Goal: Browse casually: Explore the website without a specific task or goal

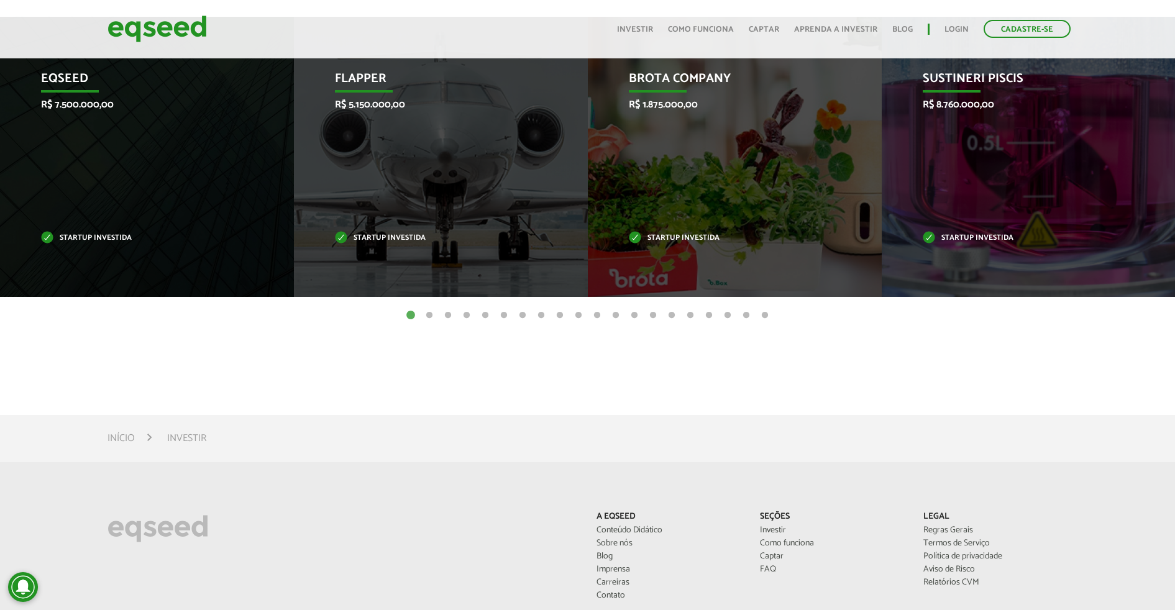
scroll to position [238, 0]
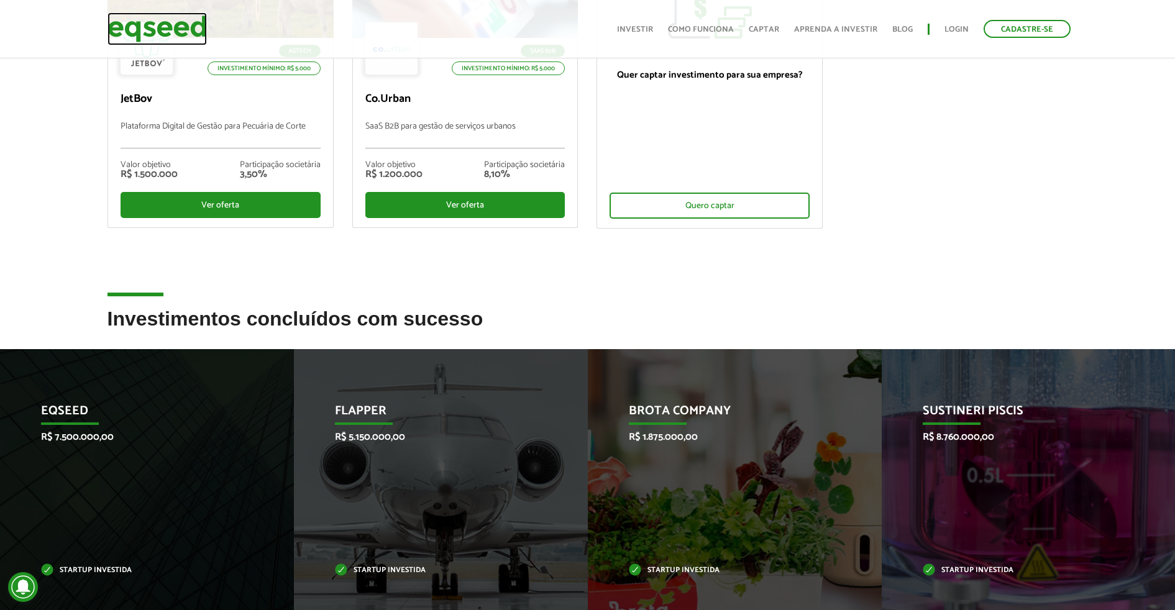
click at [178, 30] on img at bounding box center [157, 28] width 99 height 33
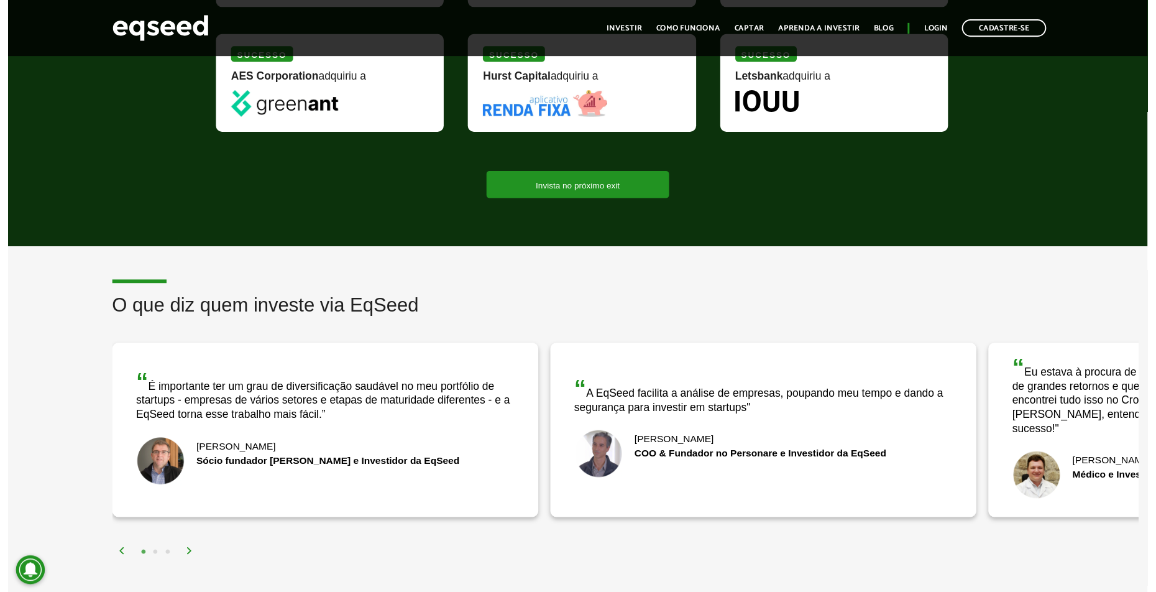
scroll to position [1787, 0]
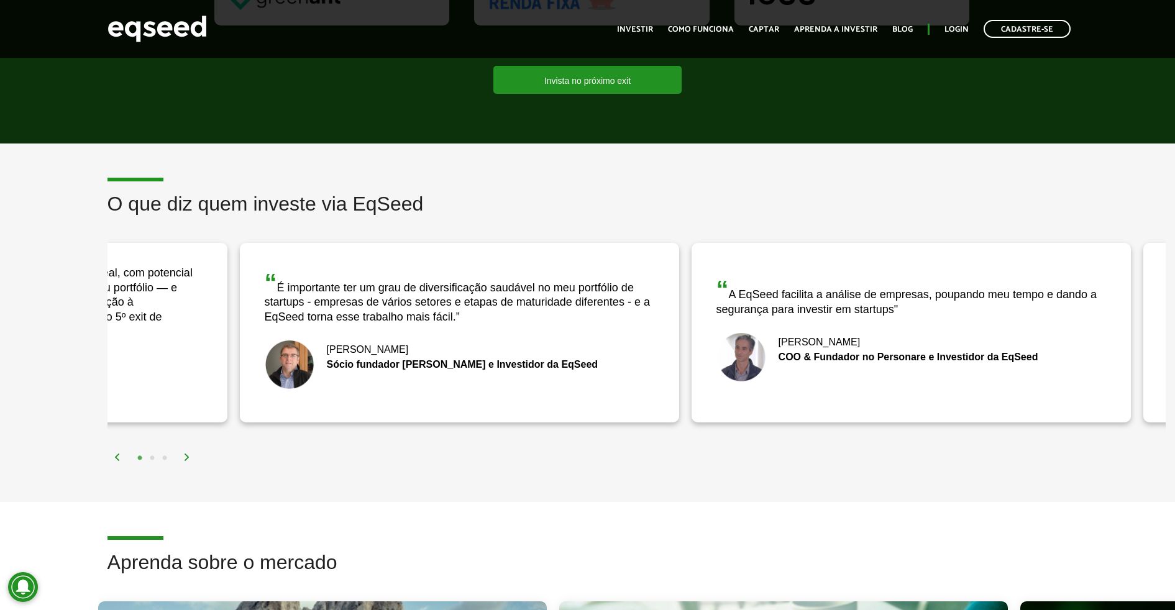
drag, startPoint x: 144, startPoint y: 276, endPoint x: 268, endPoint y: 273, distance: 124.3
click at [268, 273] on div "“ É importante ter um grau de diversificação saudável no meu portfólio de start…" at bounding box center [460, 297] width 390 height 54
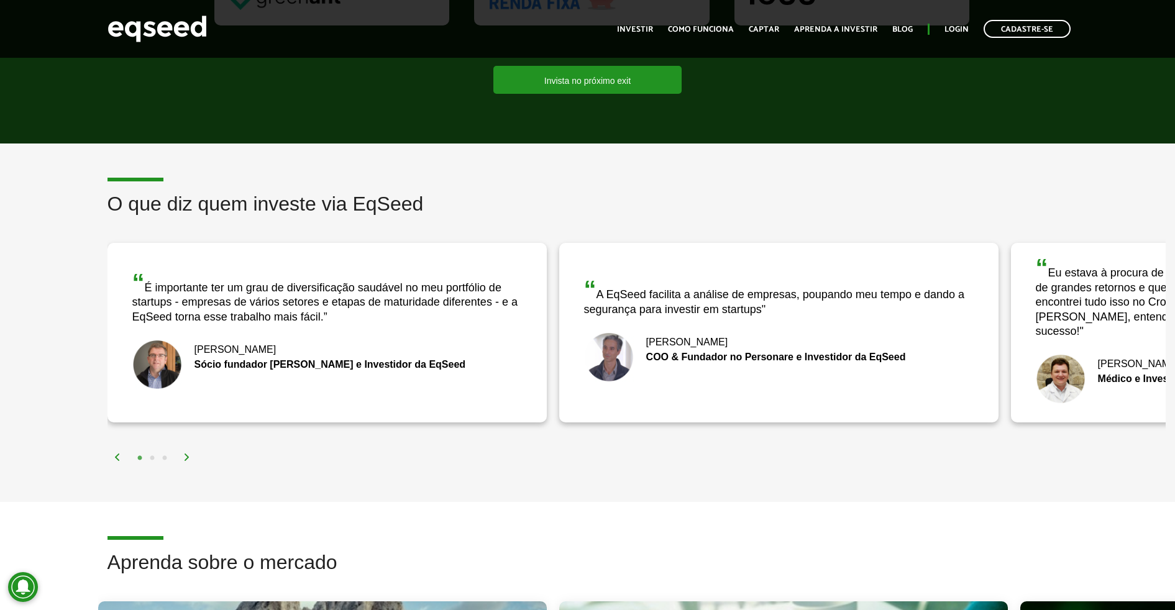
click at [295, 282] on div "“ É importante ter um grau de diversificação saudável no meu portfólio de start…" at bounding box center [327, 297] width 390 height 54
click at [115, 454] on img at bounding box center [117, 457] width 7 height 7
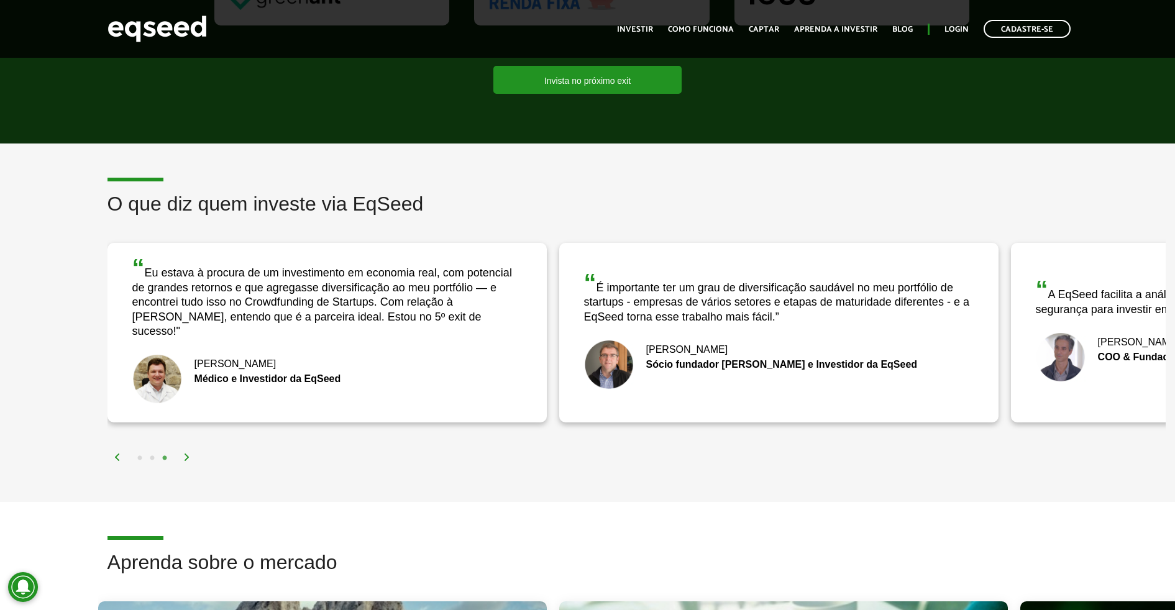
drag, startPoint x: 181, startPoint y: 286, endPoint x: 351, endPoint y: 324, distance: 173.8
click at [299, 316] on div "“ Eu estava à procura de um investimento em economia real, com potencial de gra…" at bounding box center [327, 296] width 390 height 83
drag, startPoint x: 442, startPoint y: 326, endPoint x: 239, endPoint y: 299, distance: 204.3
click at [239, 299] on div "“ Eu estava à procura de um investimento em economia real, com potencial de gra…" at bounding box center [325, 333] width 439 height 180
drag, startPoint x: 42, startPoint y: 275, endPoint x: 48, endPoint y: 188, distance: 87.2
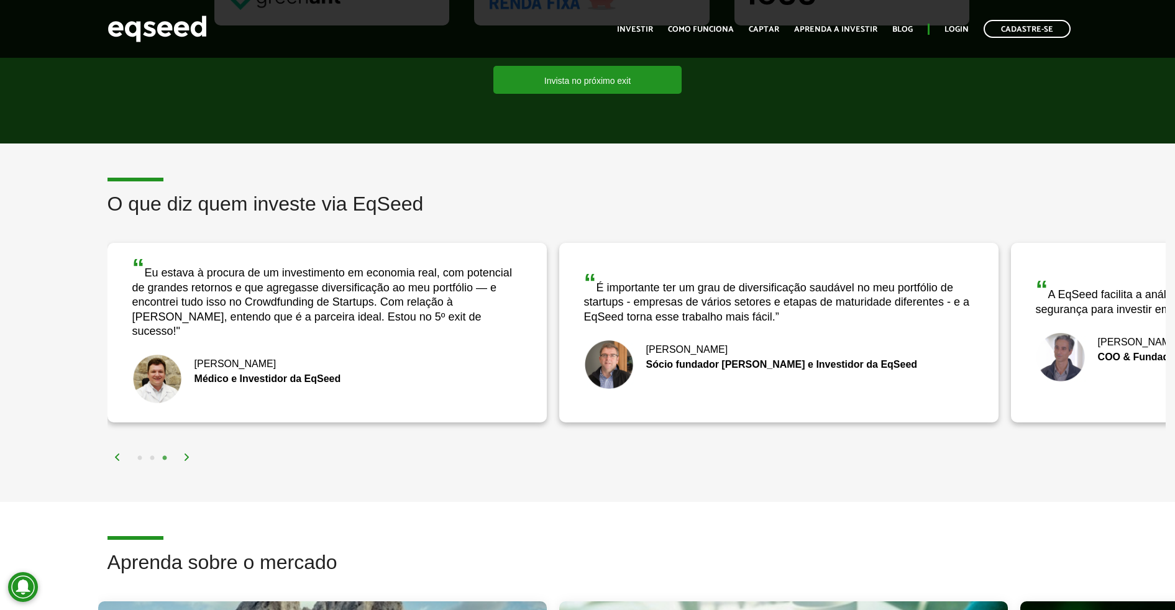
click at [38, 271] on div "O que diz quem investe via EqSeed “ A EqSeed facilita a análise de empresas, po…" at bounding box center [587, 329] width 1175 height 272
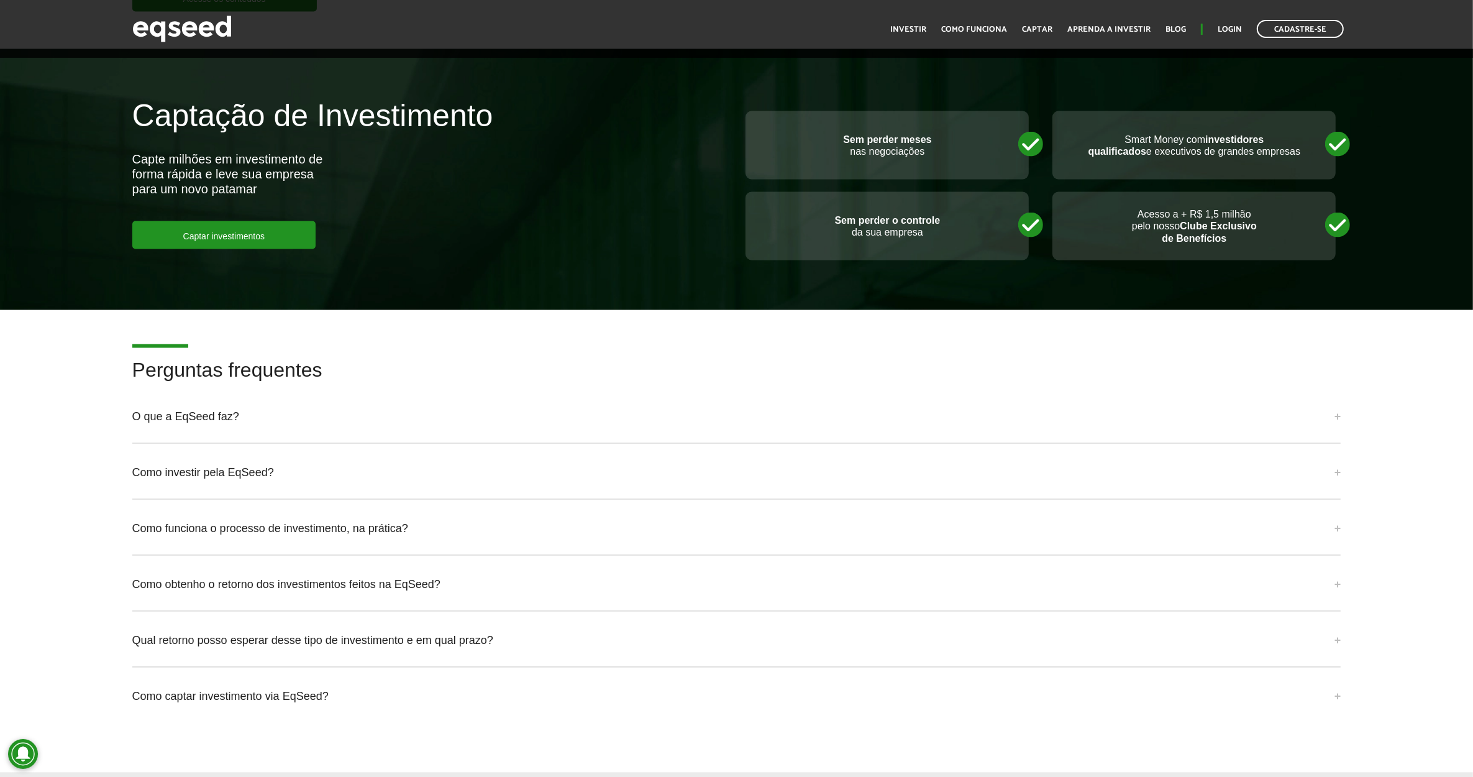
scroll to position [2708, 0]
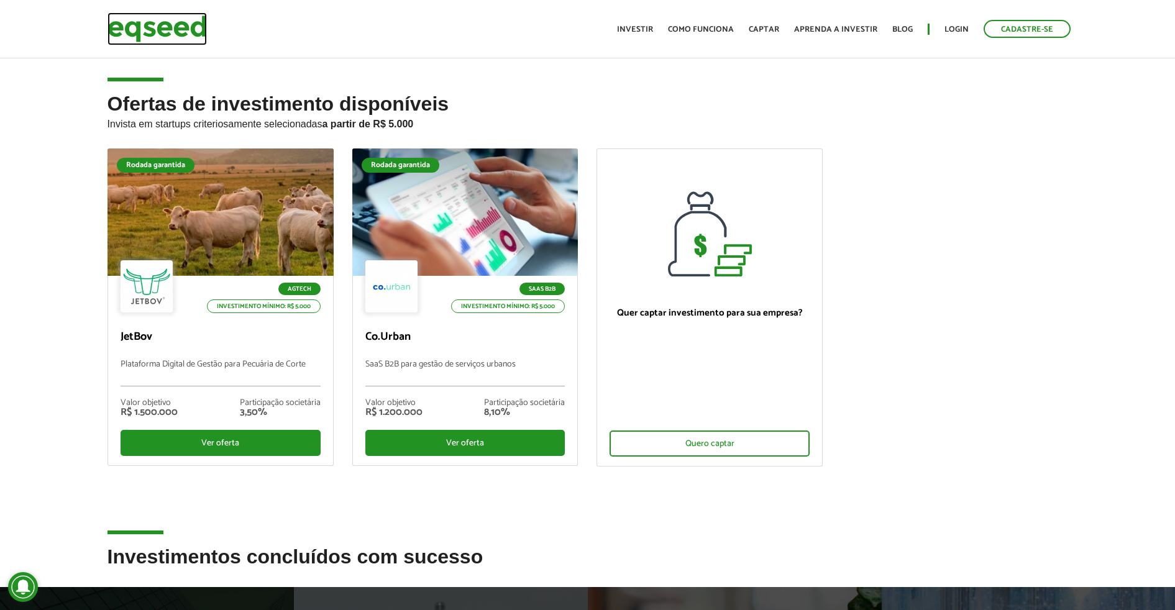
click at [183, 19] on img at bounding box center [157, 28] width 99 height 33
